Goal: Task Accomplishment & Management: Manage account settings

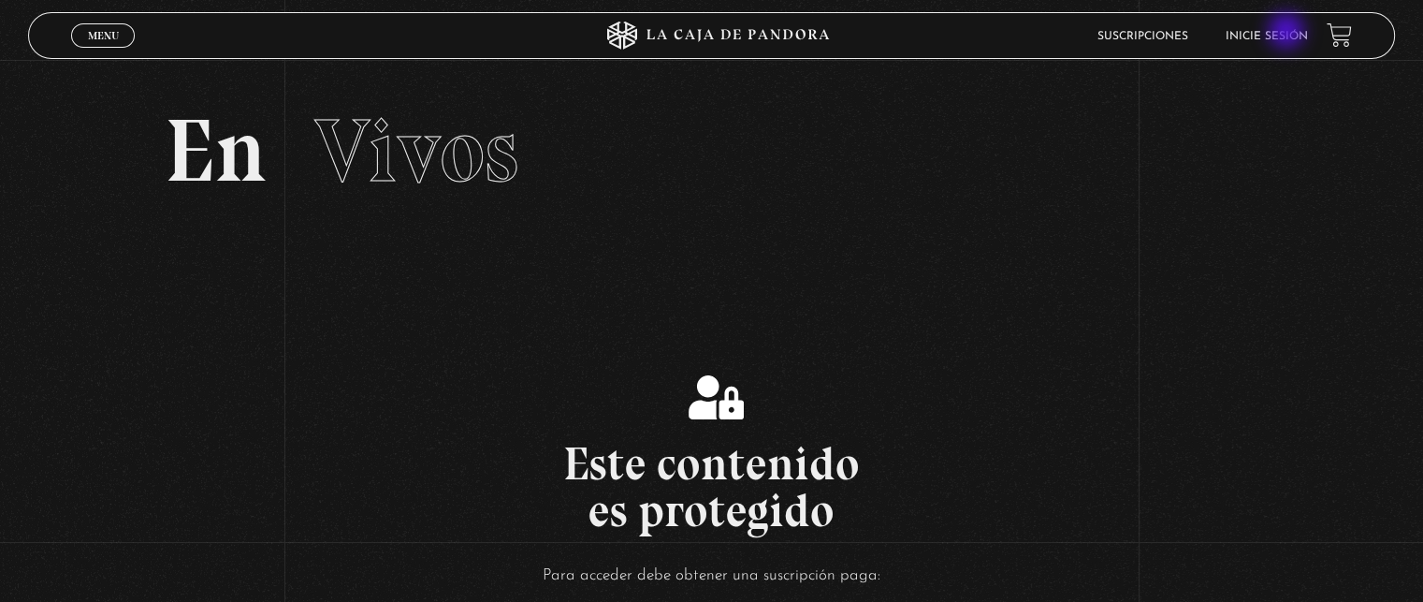
click at [1289, 33] on link "Inicie sesión" at bounding box center [1267, 36] width 82 height 11
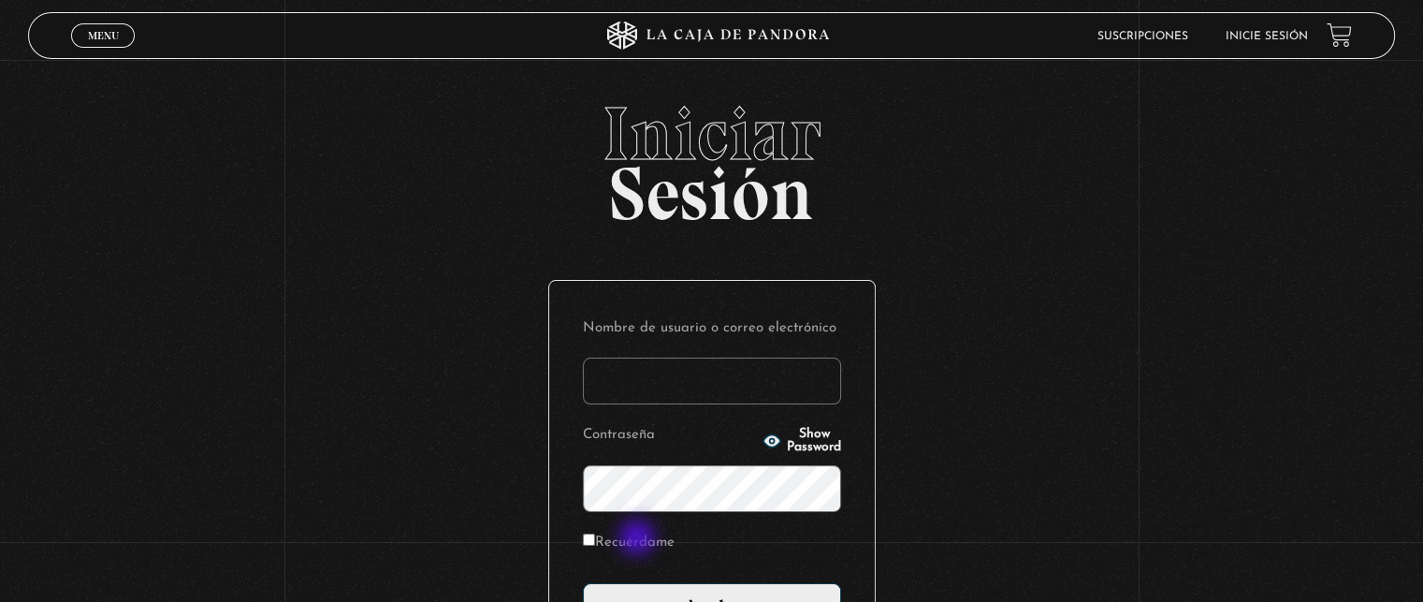
type input "sharonmorales3149@gmail.com"
click at [636, 538] on label "Recuérdame" at bounding box center [629, 543] width 92 height 29
click at [595, 538] on input "Recuérdame" at bounding box center [589, 539] width 12 height 12
checkbox input "true"
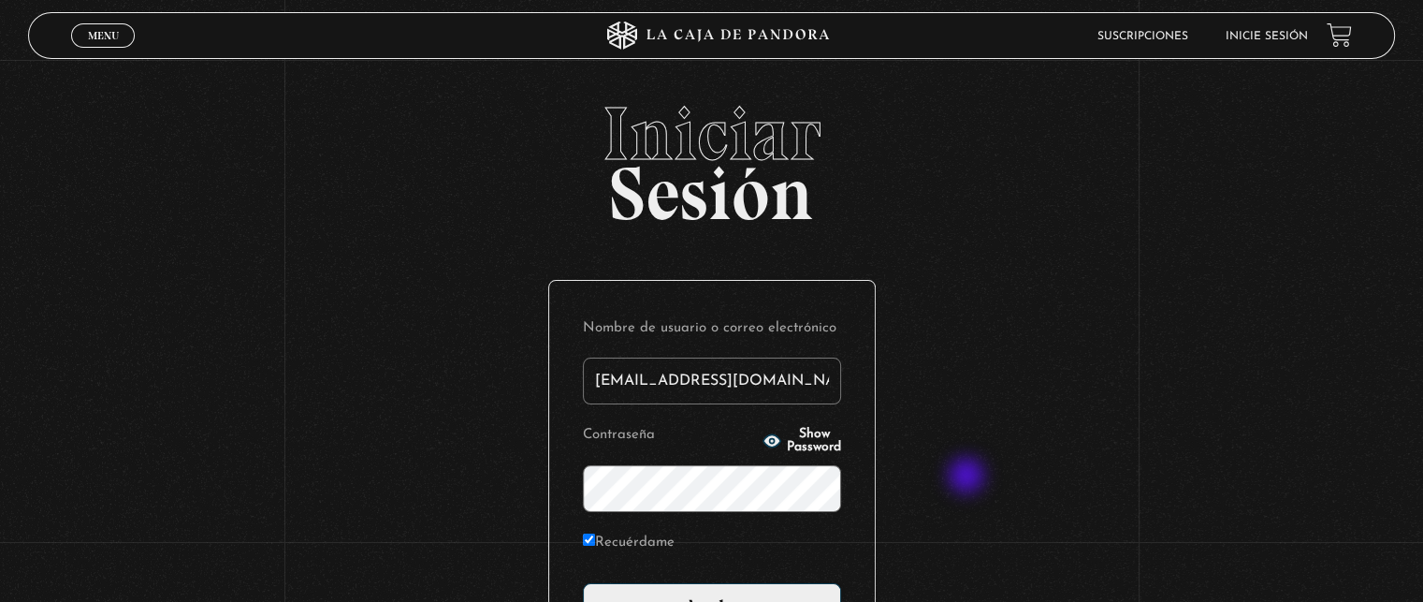
scroll to position [218, 0]
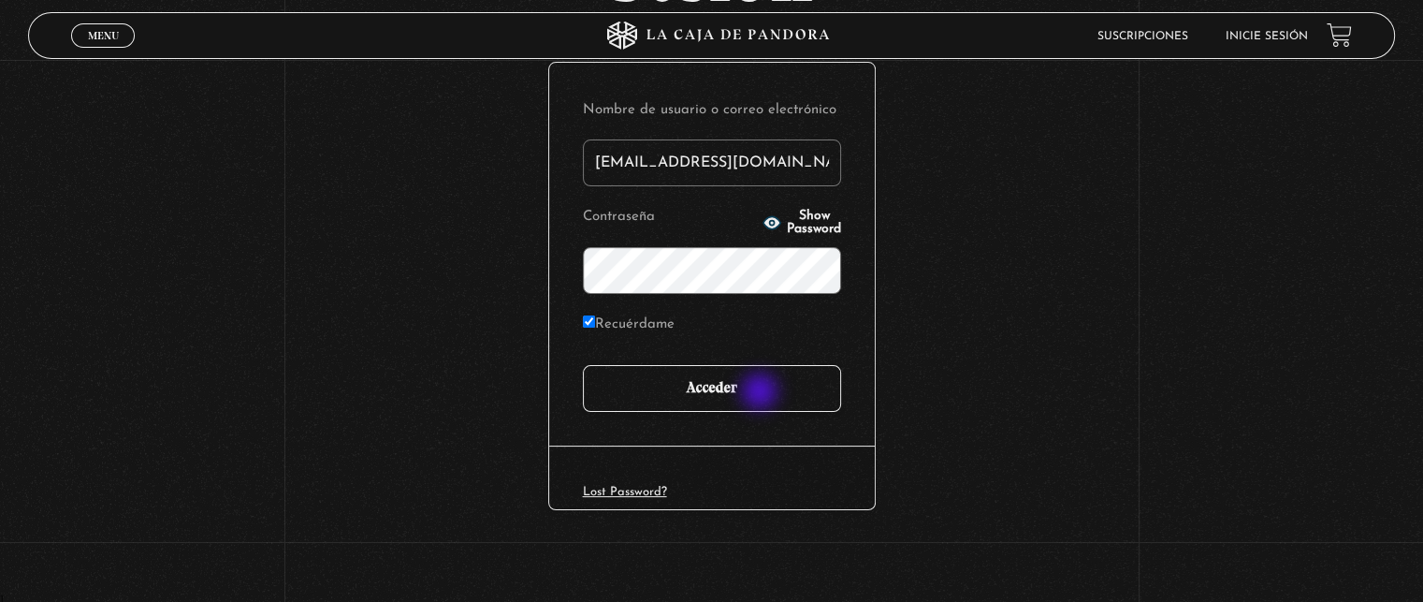
click at [759, 385] on input "Acceder" at bounding box center [712, 388] width 258 height 47
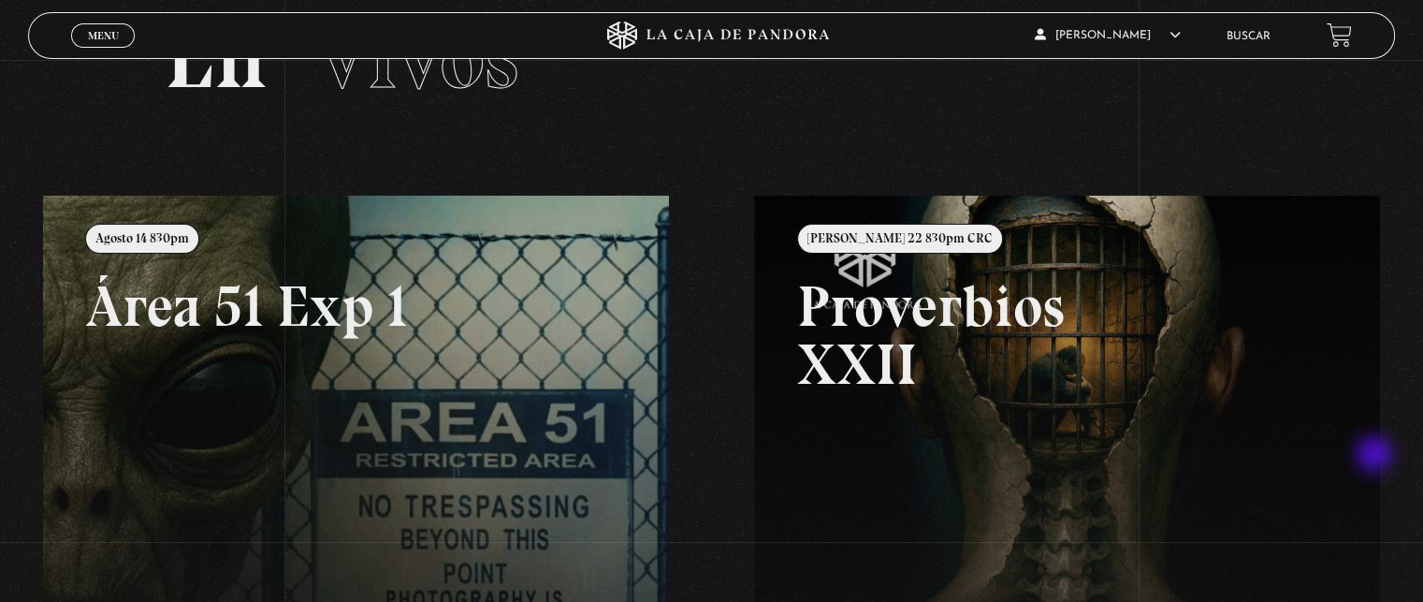
scroll to position [281, 0]
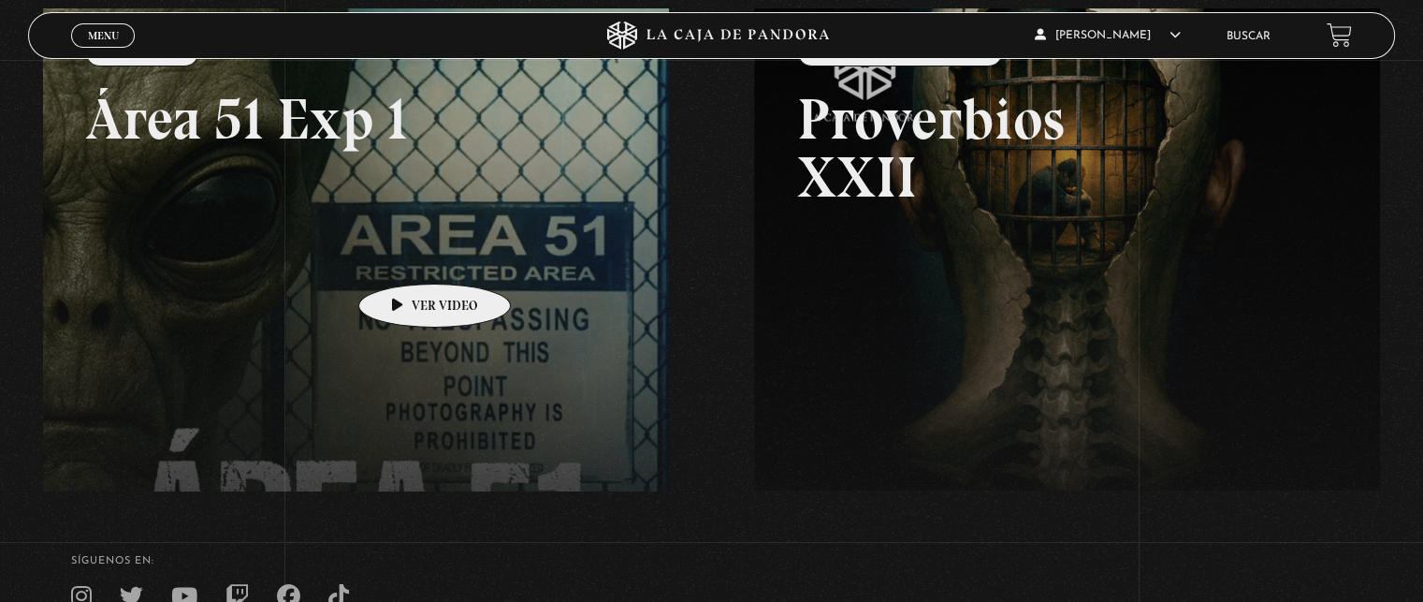
click at [405, 255] on link at bounding box center [754, 309] width 1423 height 602
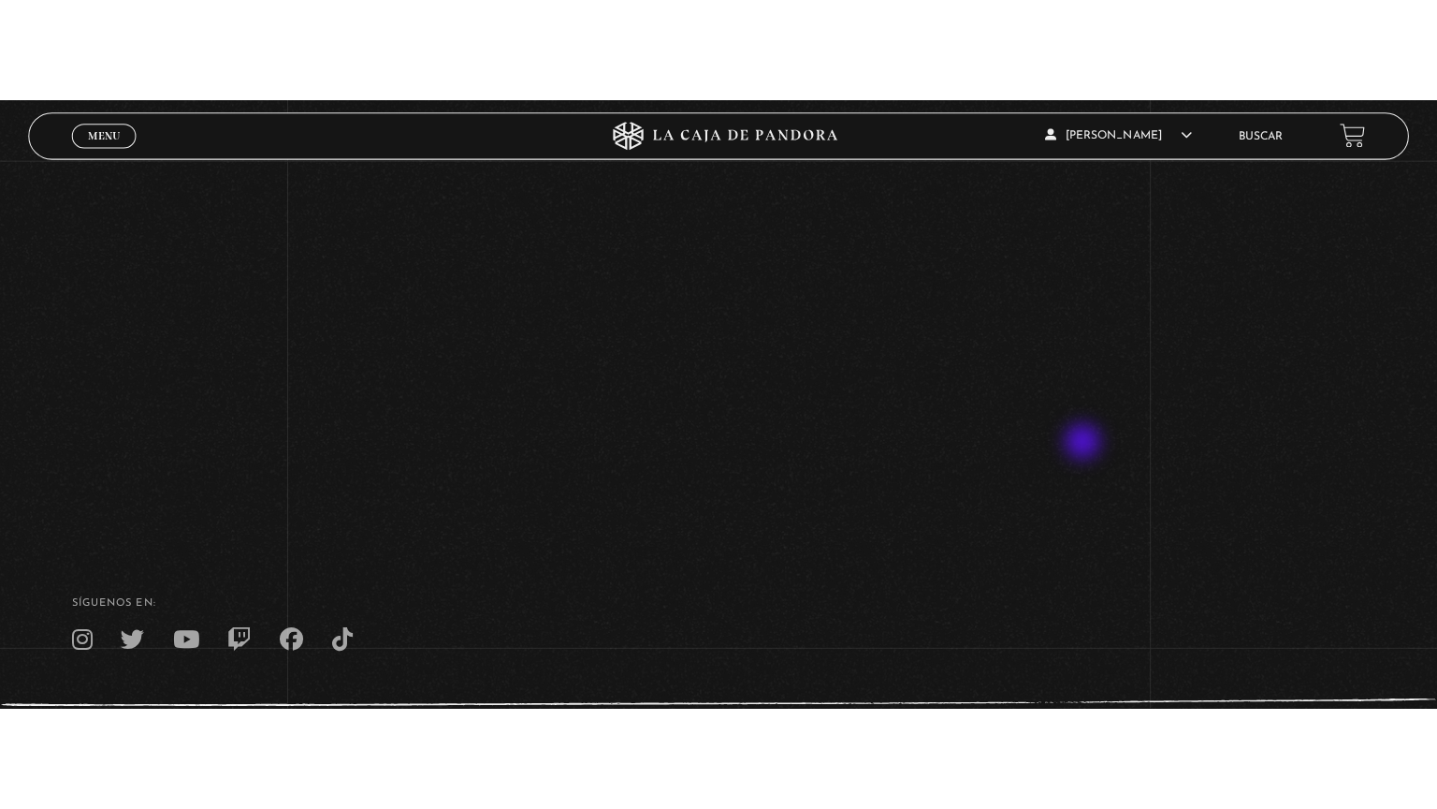
scroll to position [187, 0]
